Goal: Information Seeking & Learning: Learn about a topic

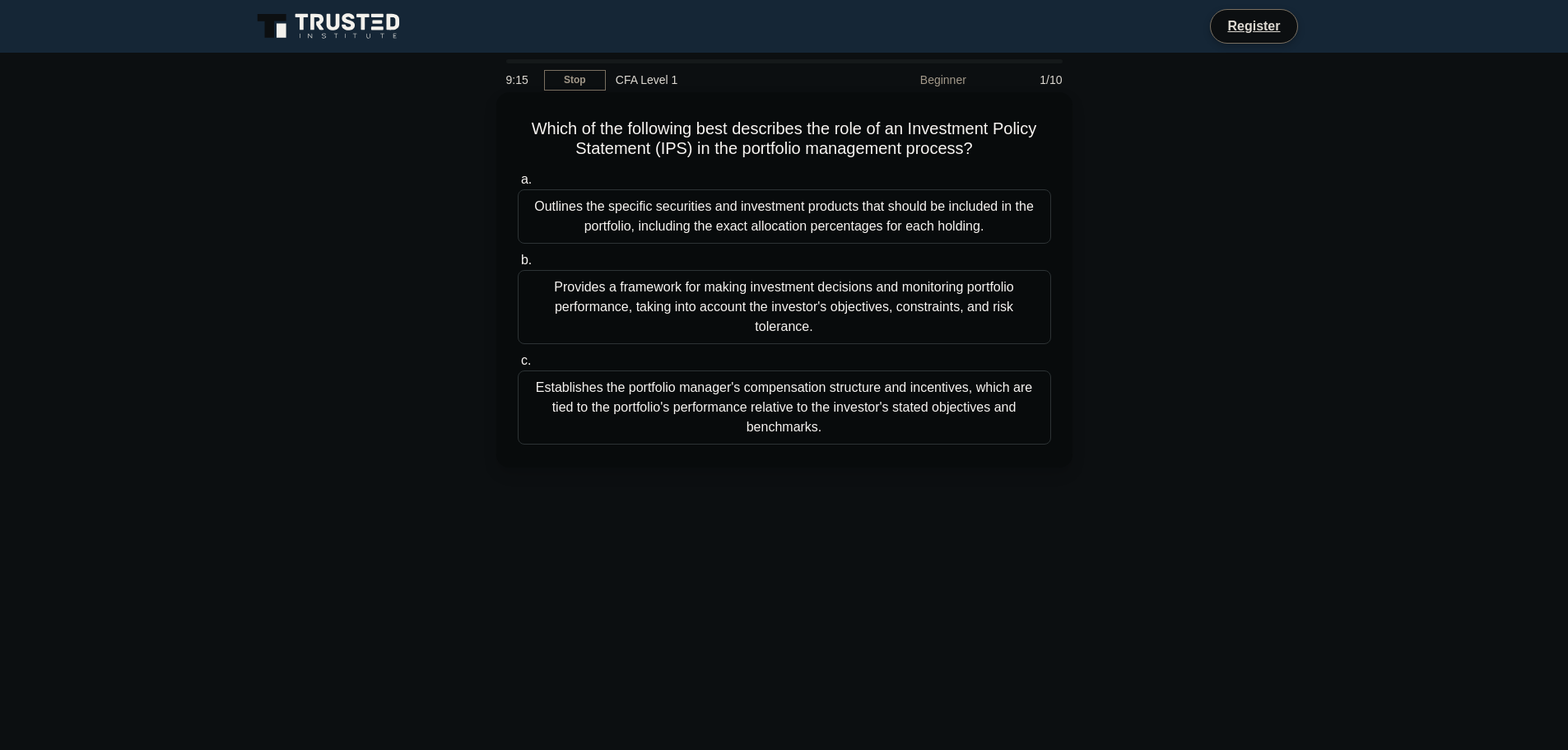
click at [792, 209] on div "Outlines the specific securities and investment products that should be include…" at bounding box center [784, 217] width 533 height 55
click at [517, 185] on input "a. Outlines the specific securities and investment products that should be incl…" at bounding box center [517, 179] width 0 height 11
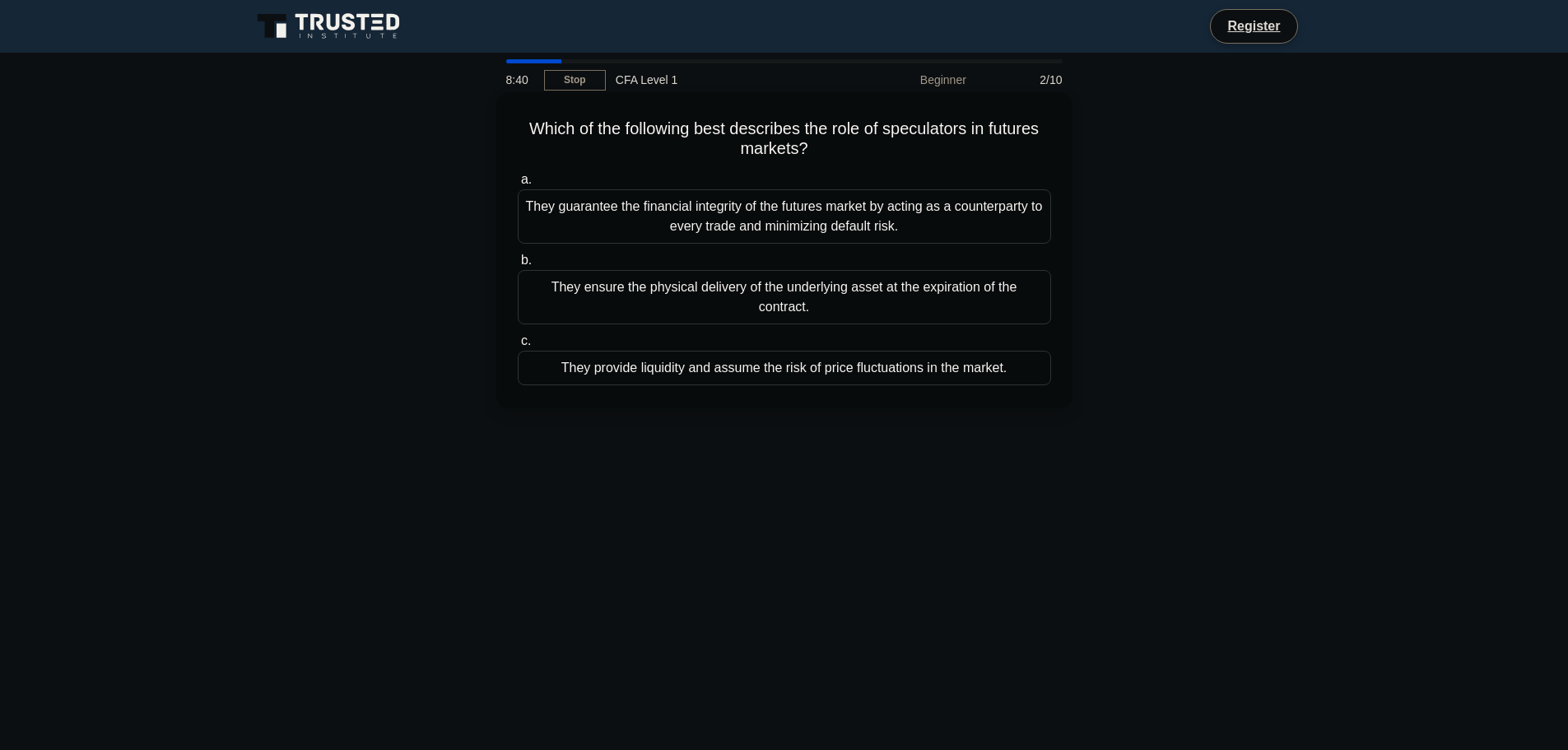
click at [810, 353] on div "They provide liquidity and assume the risk of price fluctuations in the market." at bounding box center [784, 368] width 533 height 35
click at [517, 347] on input "c. They provide liquidity and assume the risk of price fluctuations in the mark…" at bounding box center [517, 341] width 0 height 11
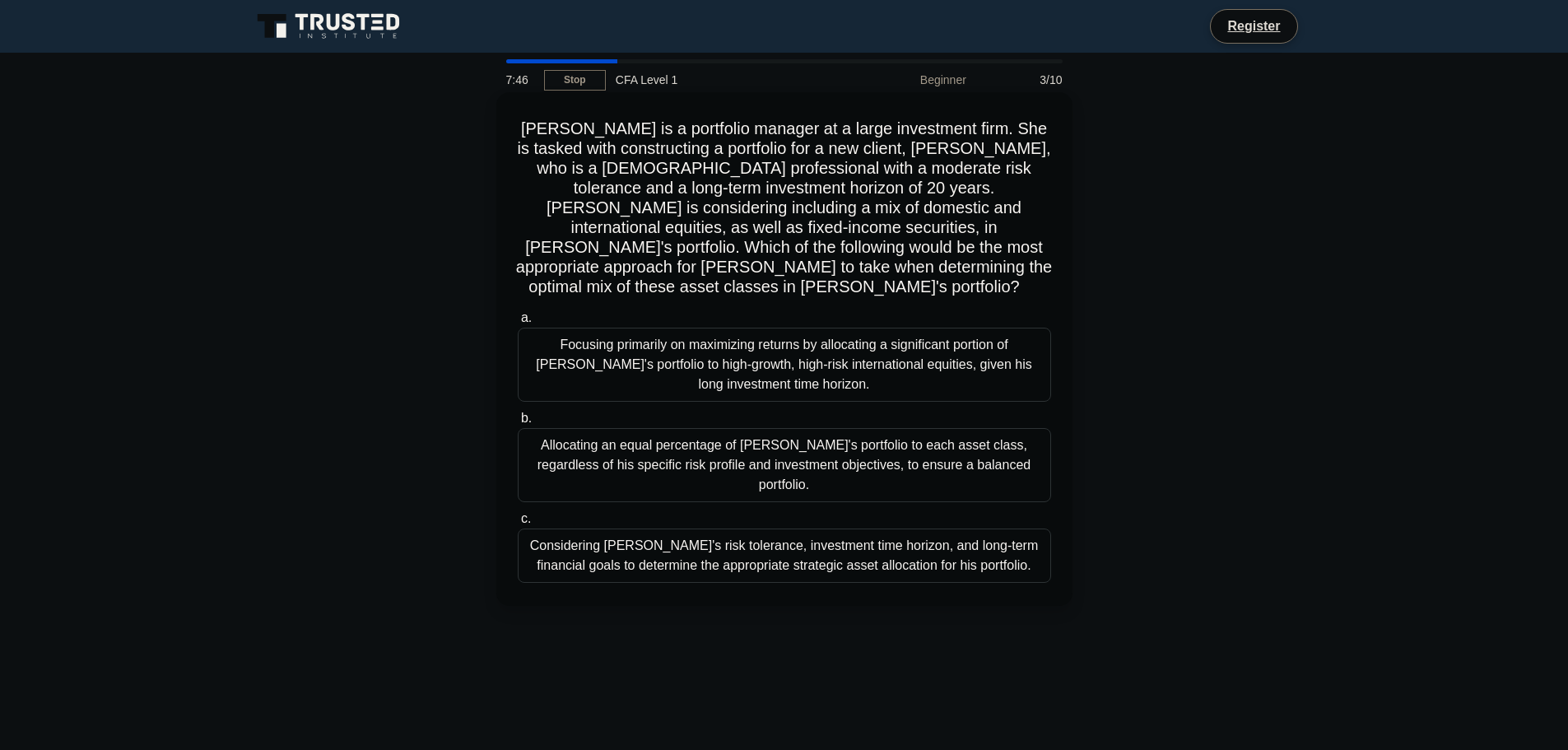
click at [651, 528] on div "Considering John's risk tolerance, investment time horizon, and long-term finan…" at bounding box center [784, 556] width 533 height 55
click at [517, 520] on input "c. Considering John's risk tolerance, investment time horizon, and long-term fi…" at bounding box center [517, 519] width 0 height 11
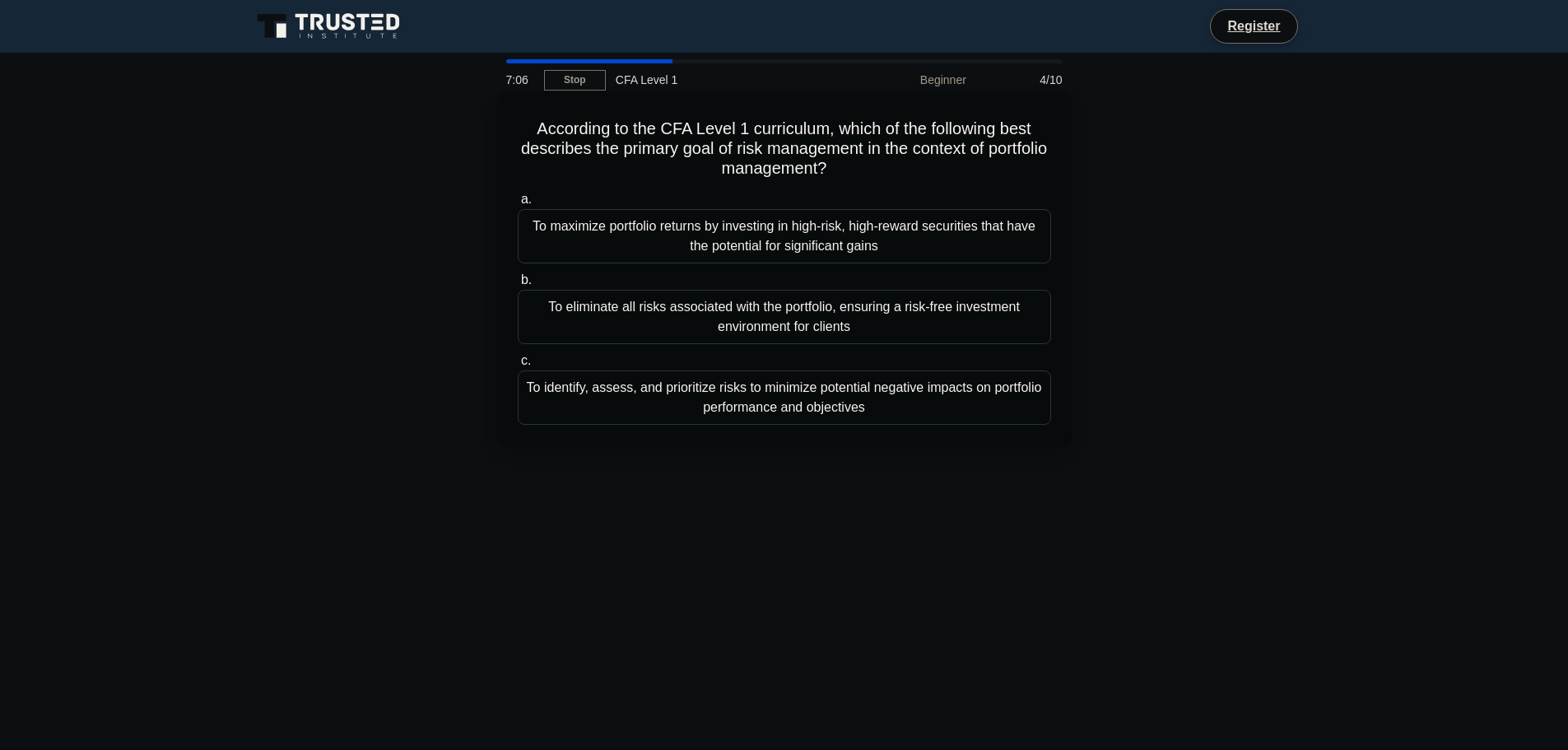
click at [589, 391] on div "To identify, assess, and prioritize risks to minimize potential negative impact…" at bounding box center [784, 398] width 533 height 55
click at [517, 367] on input "c. To identify, assess, and prioritize risks to minimize potential negative imp…" at bounding box center [517, 361] width 0 height 11
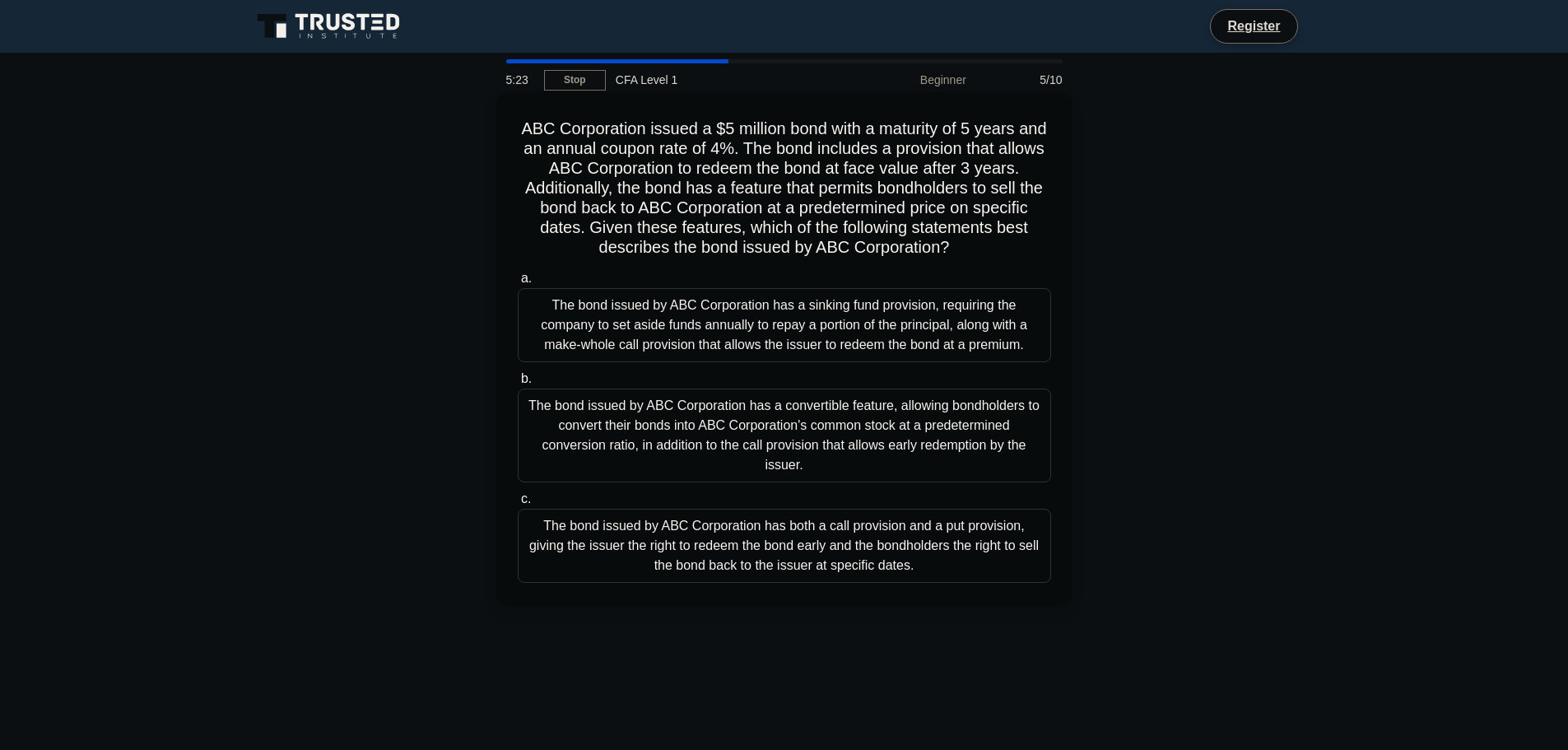
click at [626, 544] on div "The bond issued by ABC Corporation has both a call provision and a put provisio…" at bounding box center [784, 545] width 533 height 74
click at [517, 504] on input "c. The bond issued by ABC Corporation has both a call provision and a put provi…" at bounding box center [517, 499] width 0 height 11
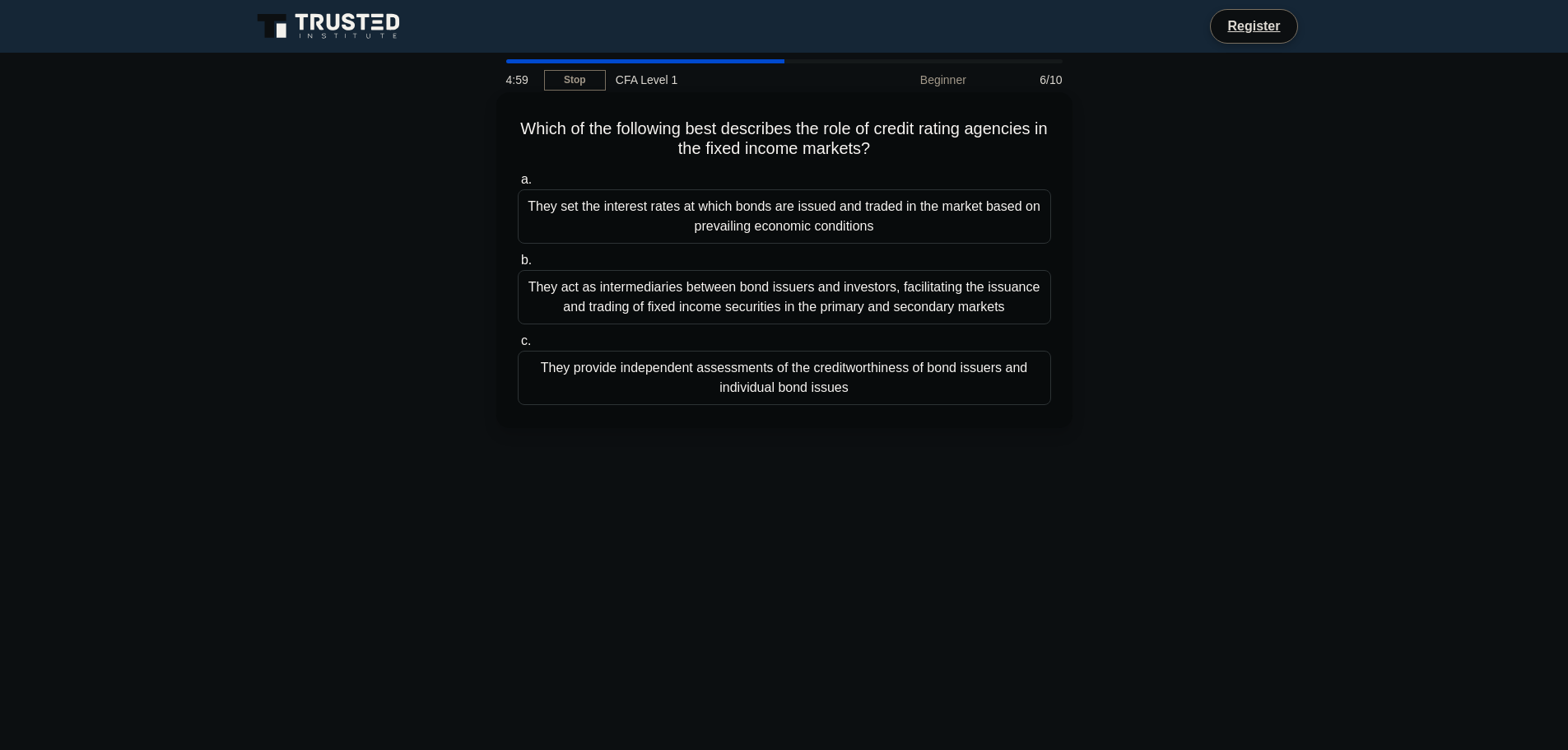
click at [733, 385] on div "They provide independent assessments of the creditworthiness of bond issuers an…" at bounding box center [784, 378] width 533 height 55
click at [517, 347] on input "c. They provide independent assessments of the creditworthiness of bond issuers…" at bounding box center [517, 341] width 0 height 11
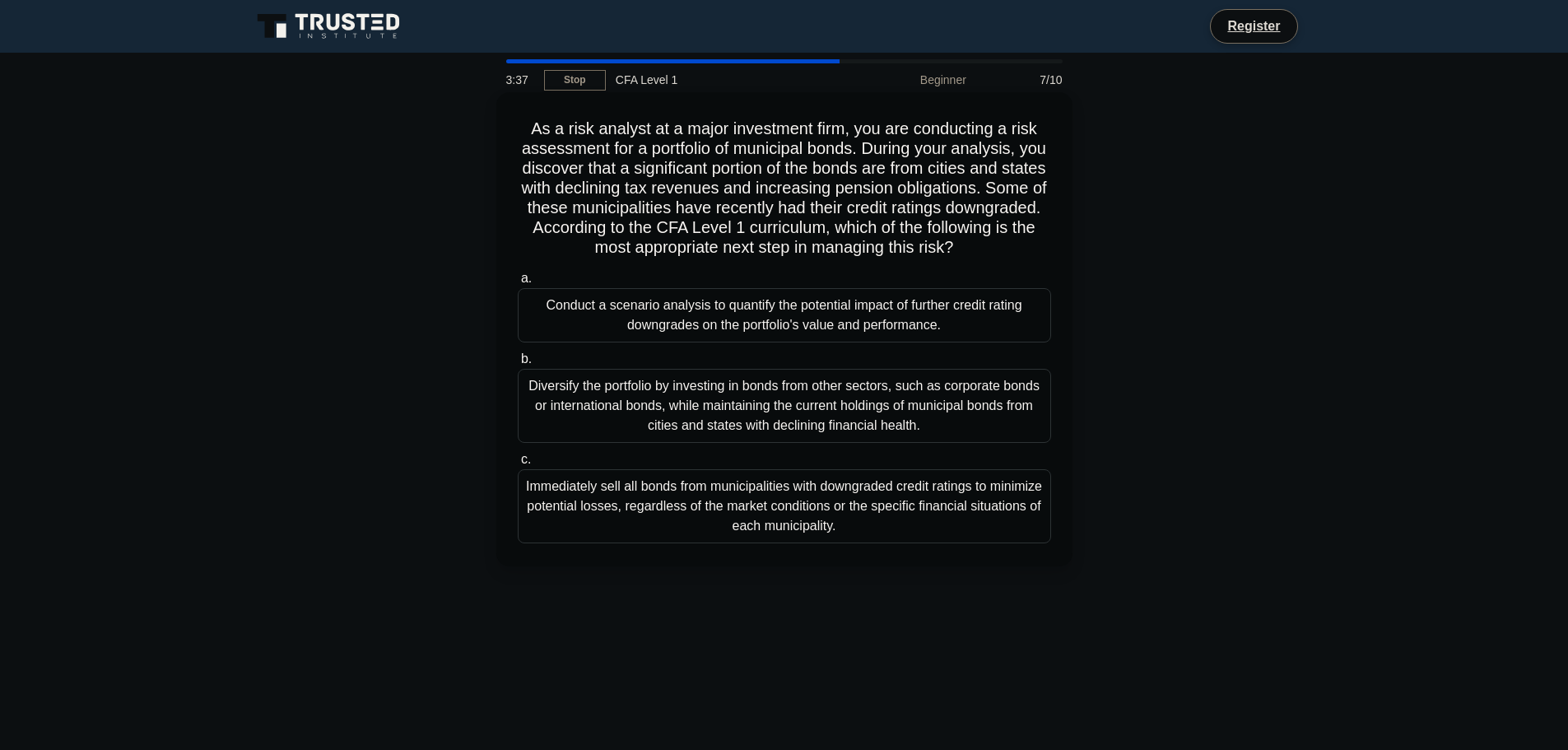
click at [905, 329] on div "Conduct a scenario analysis to quantify the potential impact of further credit …" at bounding box center [784, 315] width 533 height 55
click at [517, 284] on input "a. Conduct a scenario analysis to quantify the potential impact of further cred…" at bounding box center [517, 279] width 0 height 11
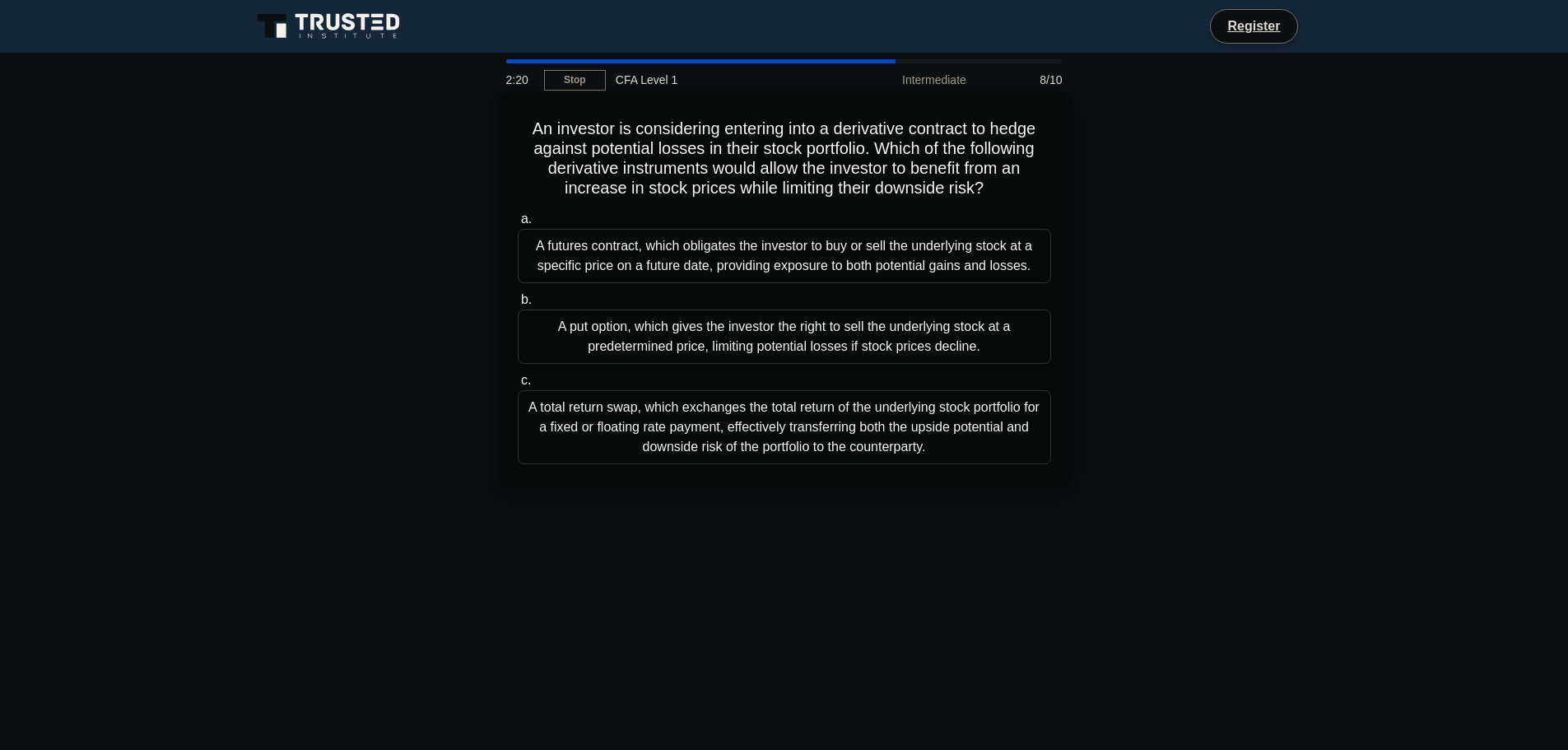
click at [804, 346] on div "A put option, which gives the investor the right to sell the underlying stock a…" at bounding box center [784, 337] width 533 height 55
click at [517, 305] on input "b. A put option, which gives the investor the right to sell the underlying stoc…" at bounding box center [517, 300] width 0 height 11
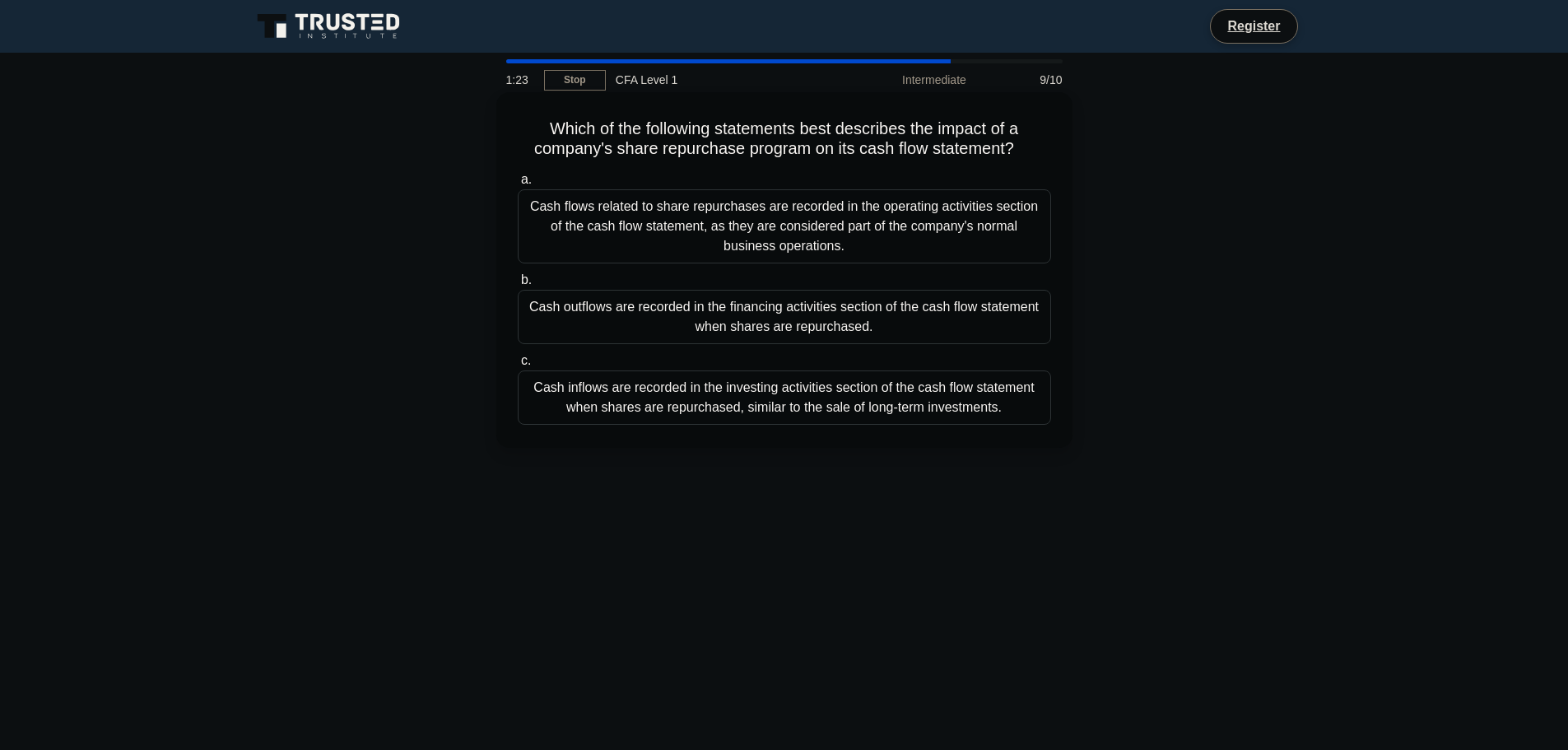
click at [552, 218] on div "Cash flows related to share repurchases are recorded in the operating activitie…" at bounding box center [784, 226] width 533 height 74
click at [517, 185] on input "a. Cash flows related to share repurchases are recorded in the operating activi…" at bounding box center [517, 179] width 0 height 11
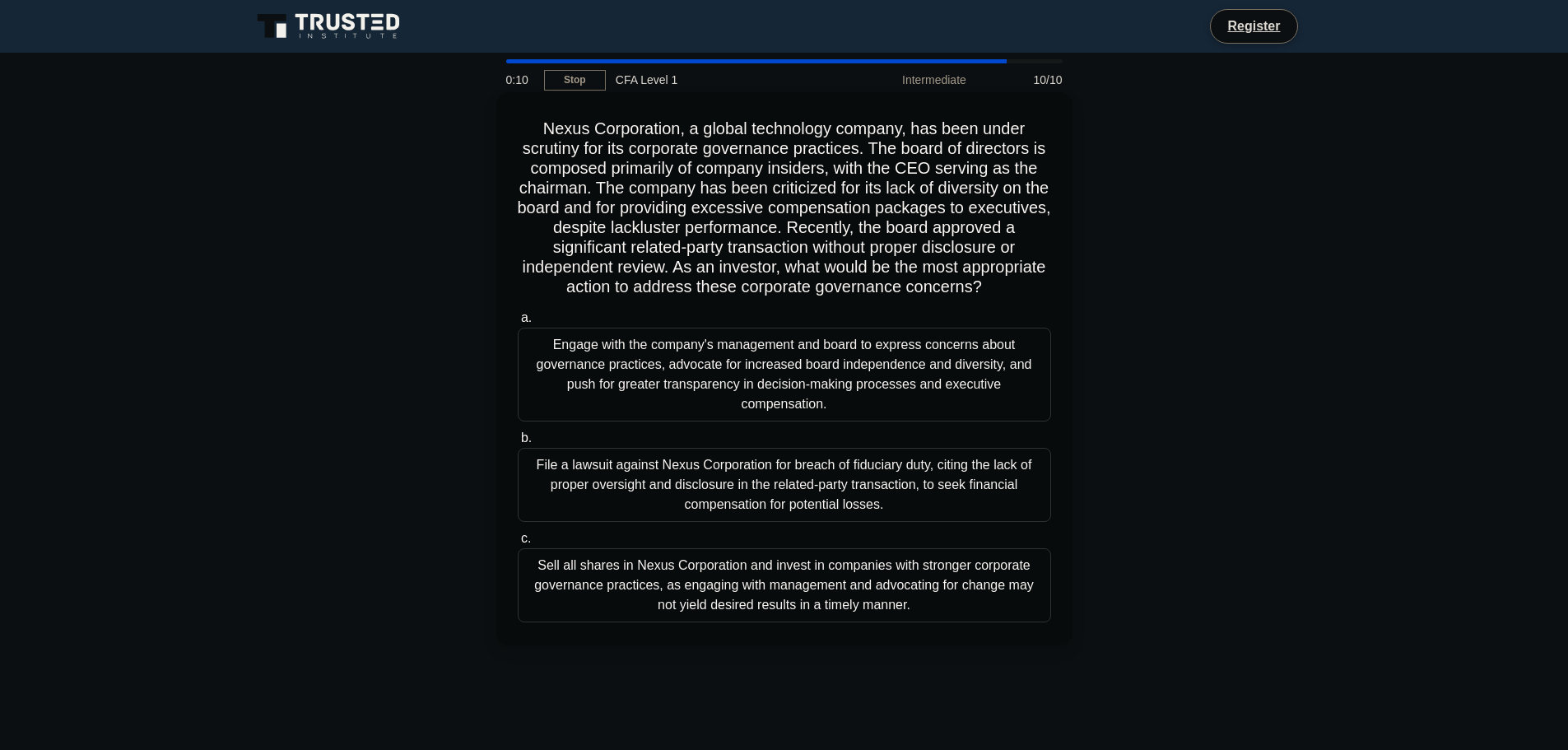
click at [803, 372] on div "Engage with the company's management and board to express concerns about govern…" at bounding box center [784, 374] width 533 height 94
click at [517, 324] on input "a. Engage with the company's management and board to express concerns about gov…" at bounding box center [517, 318] width 0 height 11
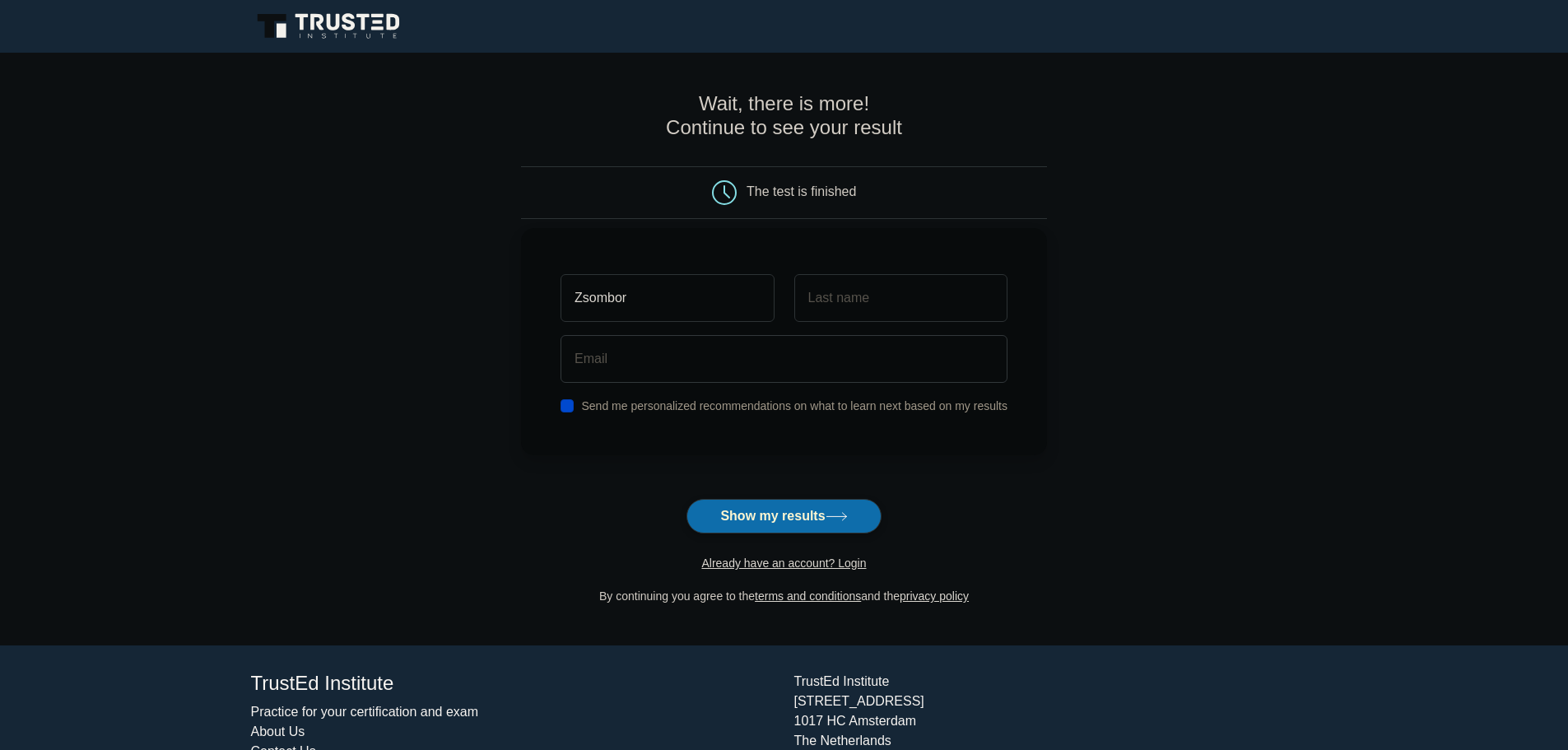
type input "Zsombor"
click at [951, 309] on input "text" at bounding box center [901, 299] width 213 height 48
type input "[PERSON_NAME]"
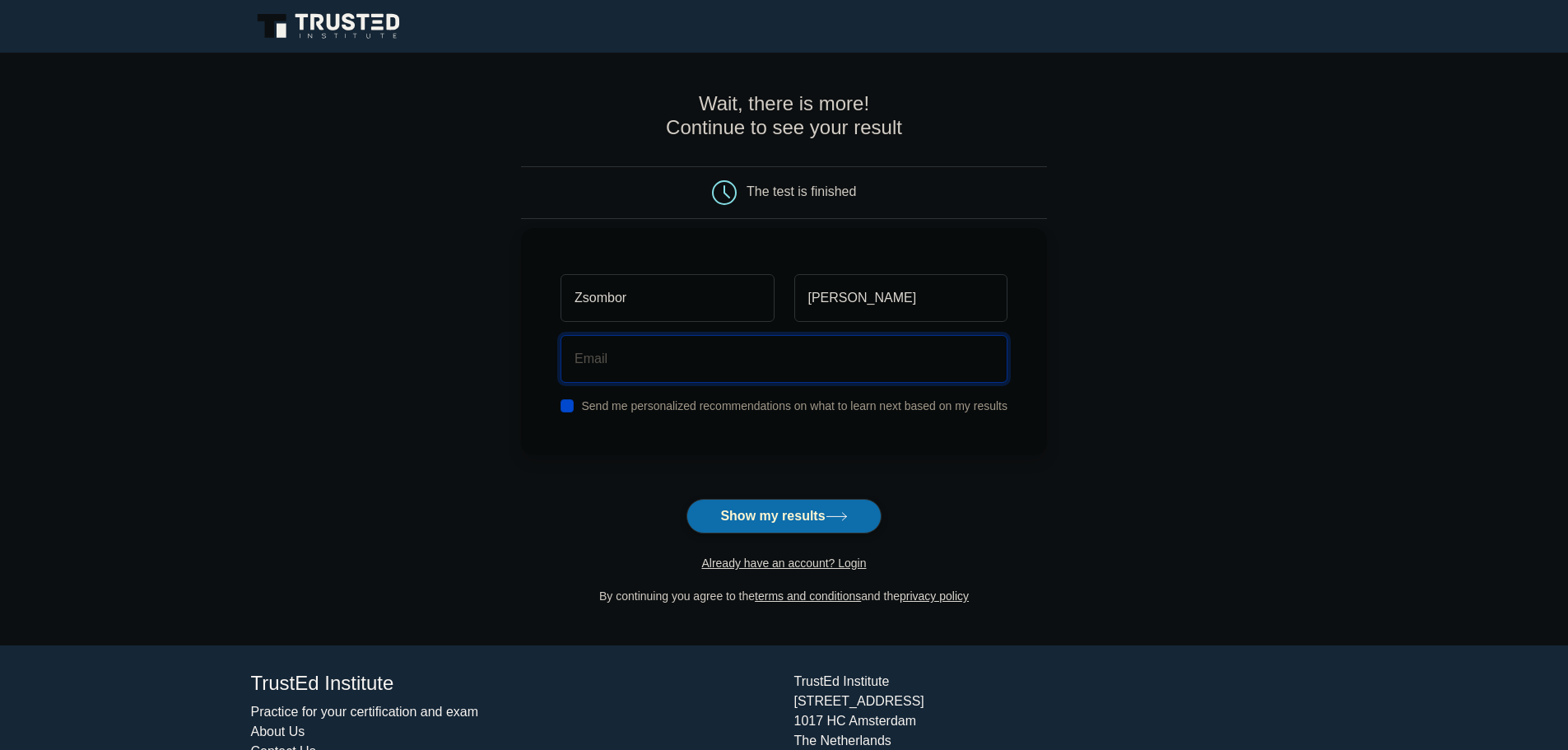
click at [791, 356] on input "email" at bounding box center [784, 359] width 447 height 48
type input "[EMAIL_ADDRESS][DOMAIN_NAME]"
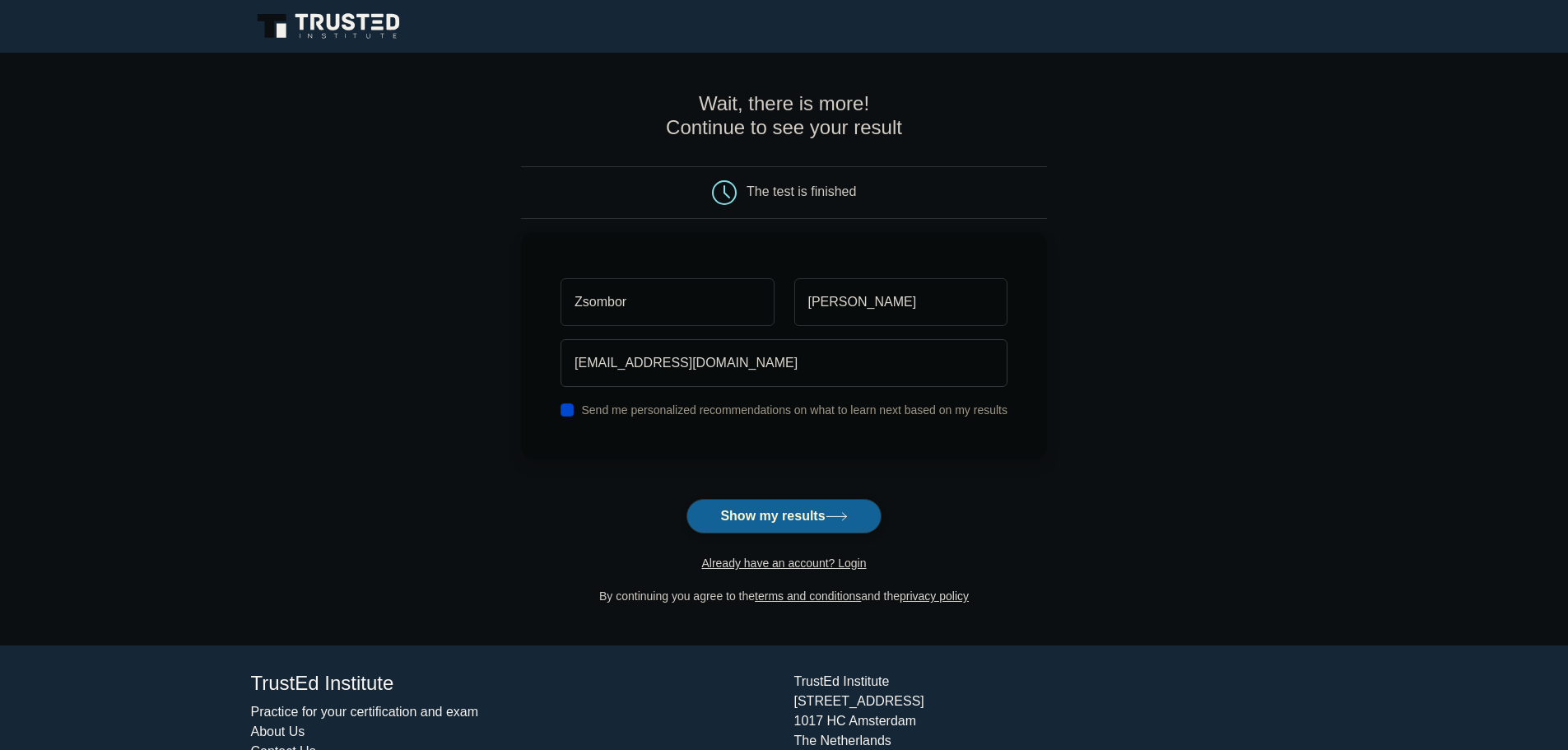
click at [768, 519] on button "Show my results" at bounding box center [784, 516] width 194 height 35
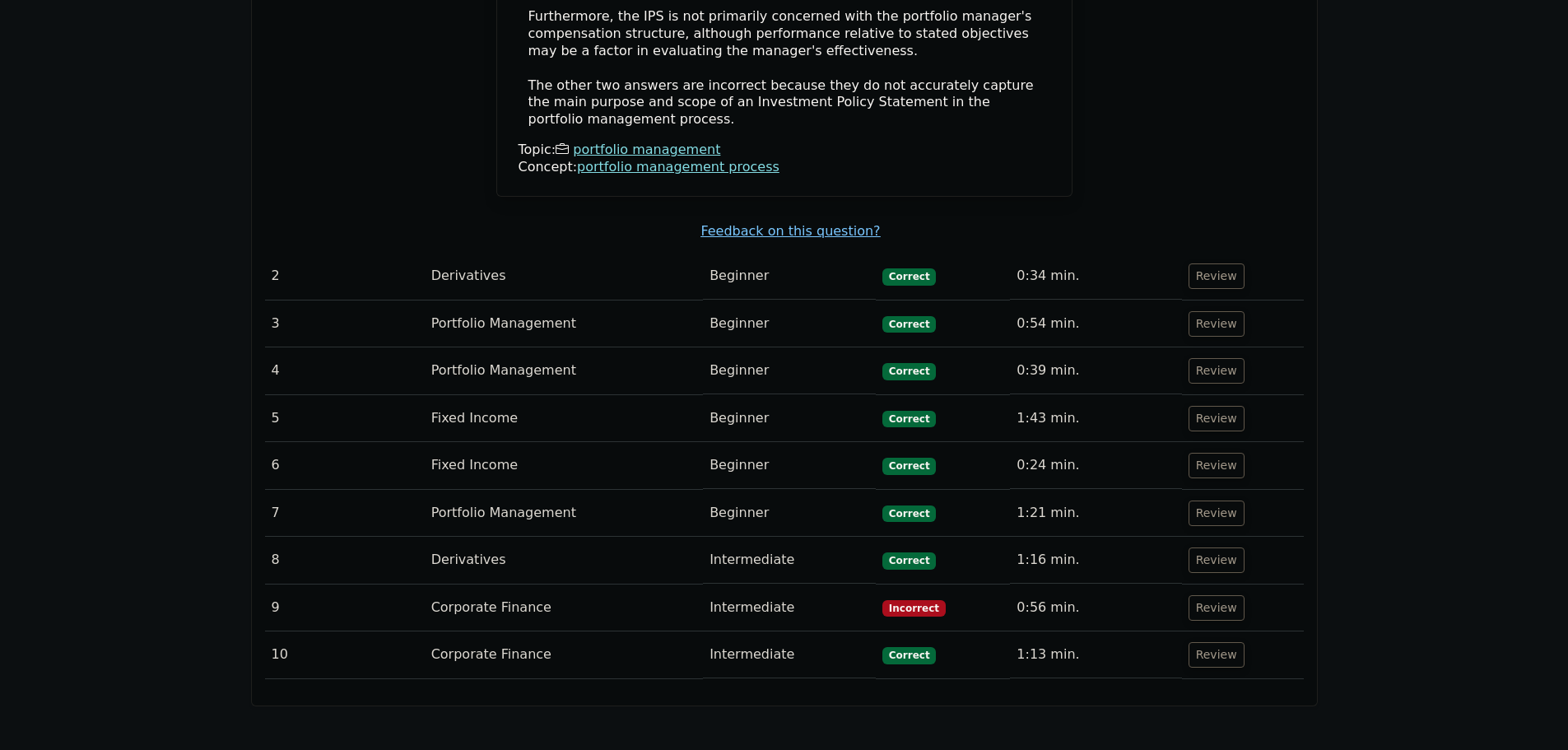
scroll to position [1932, 0]
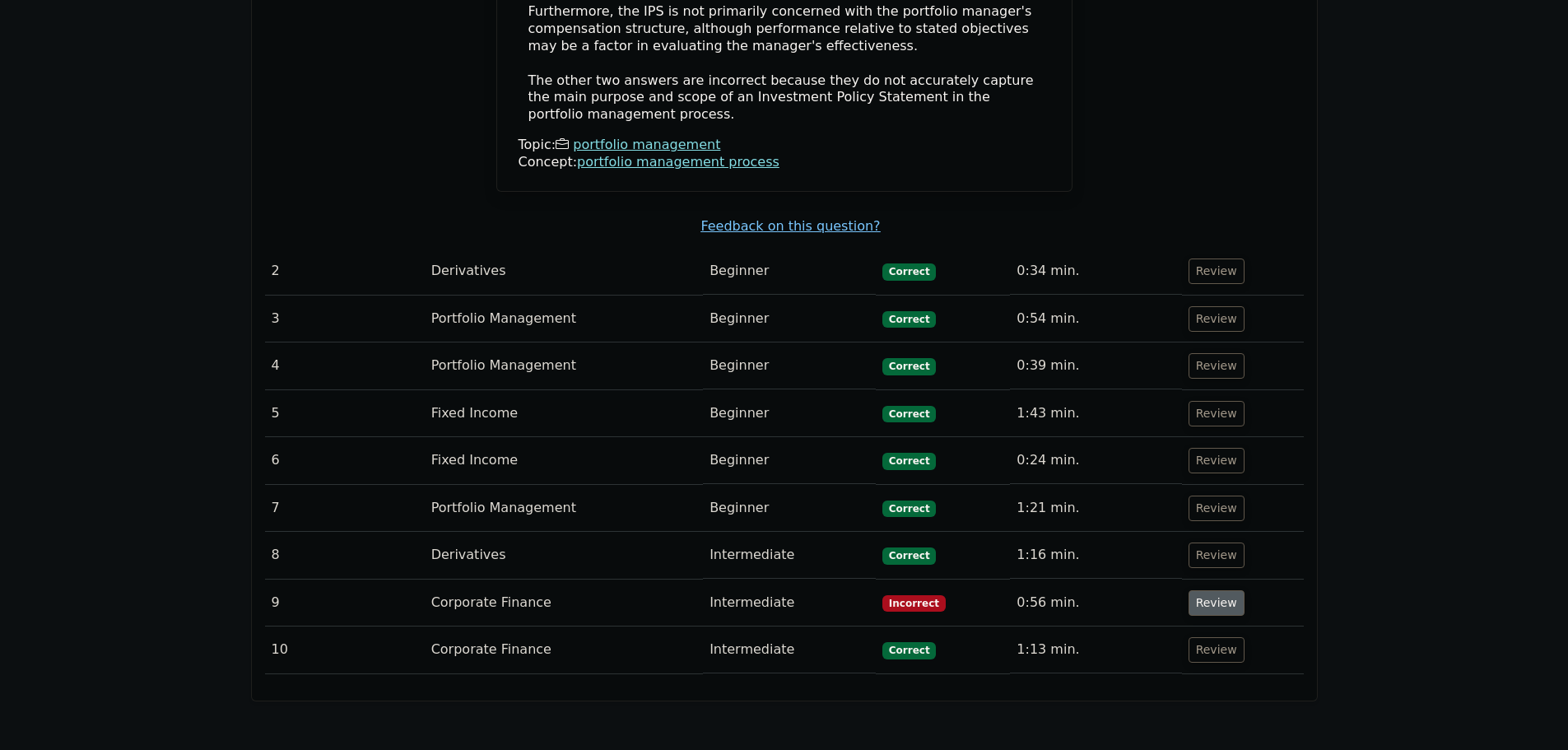
click at [1197, 591] on button "Review" at bounding box center [1216, 603] width 56 height 26
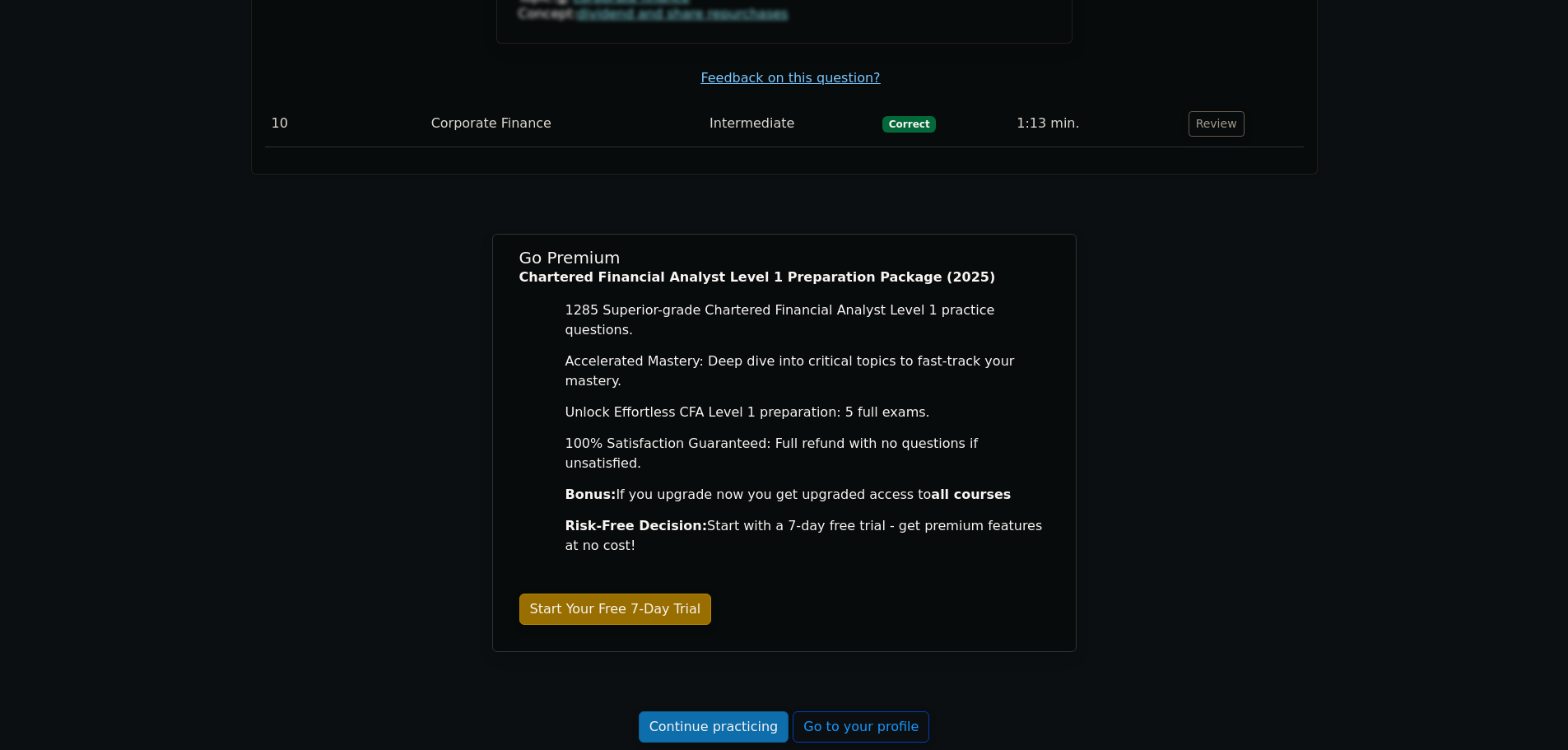
scroll to position [3188, 0]
